Goal: Task Accomplishment & Management: Manage account settings

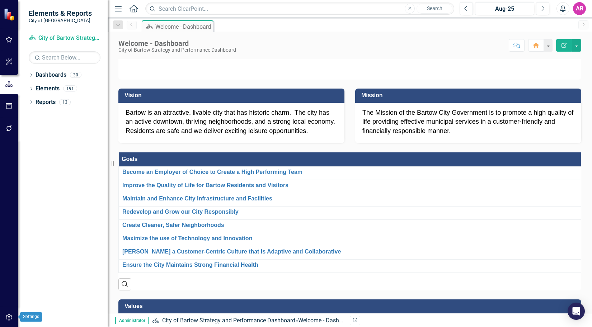
click at [8, 321] on button "button" at bounding box center [9, 317] width 16 height 15
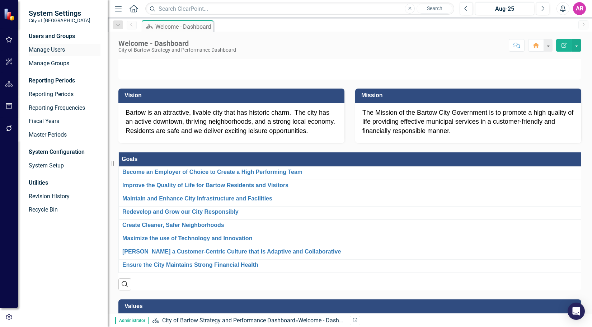
click at [49, 51] on link "Manage Users" at bounding box center [65, 50] width 72 height 8
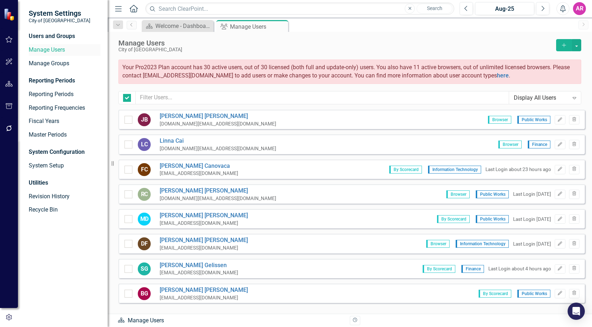
checkbox input "false"
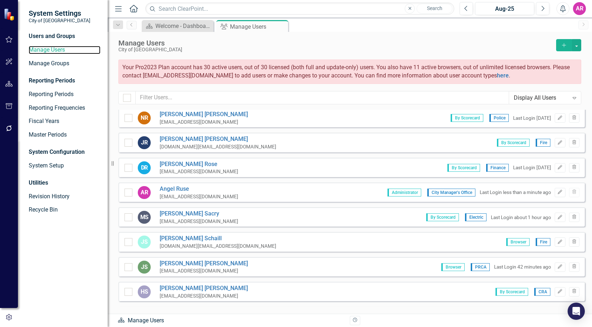
scroll to position [717, 0]
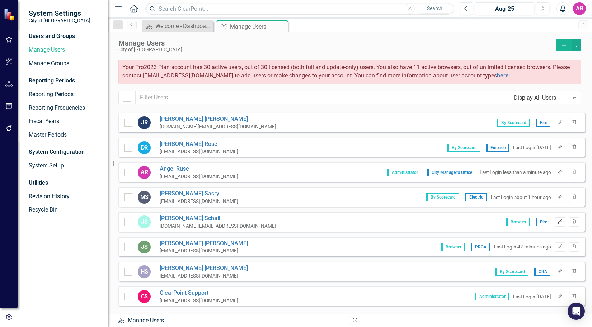
click at [557, 222] on button "Edit" at bounding box center [559, 221] width 10 height 9
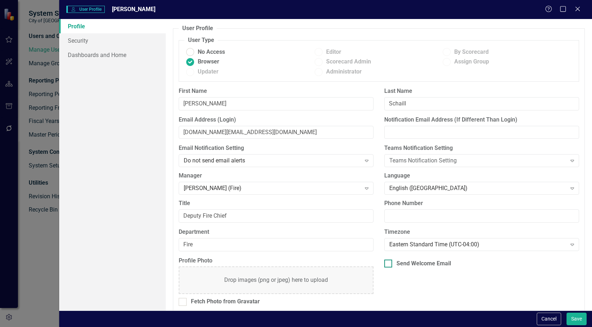
click at [441, 264] on div "Send Welcome Email" at bounding box center [423, 264] width 54 height 8
click at [389, 264] on input "Send Welcome Email" at bounding box center [386, 262] width 5 height 5
checkbox input "true"
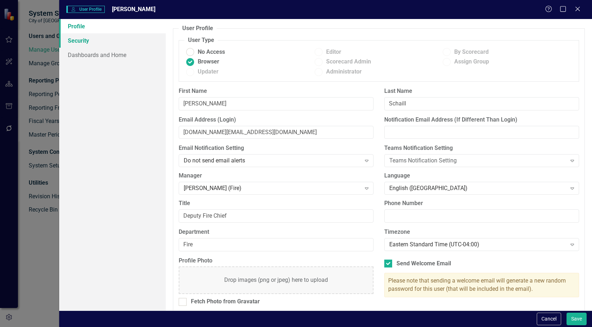
click at [98, 42] on link "Security" at bounding box center [112, 40] width 106 height 14
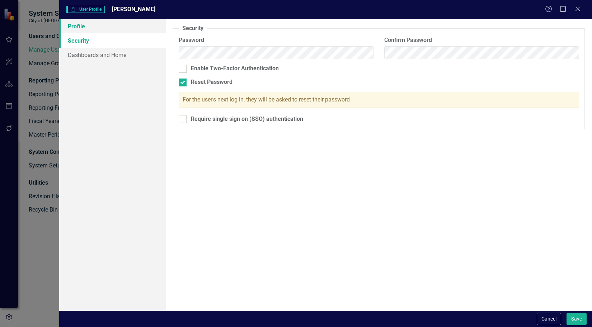
click at [104, 27] on link "Profile" at bounding box center [112, 26] width 106 height 14
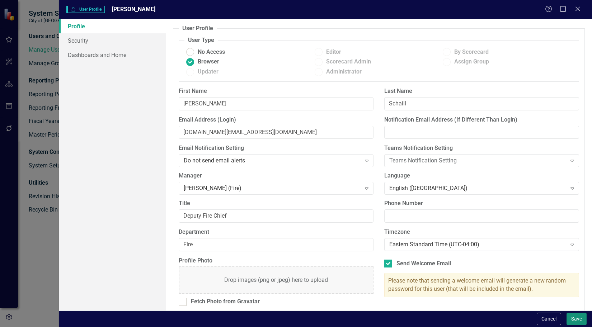
click at [577, 317] on button "Save" at bounding box center [576, 319] width 20 height 13
